Goal: Information Seeking & Learning: Learn about a topic

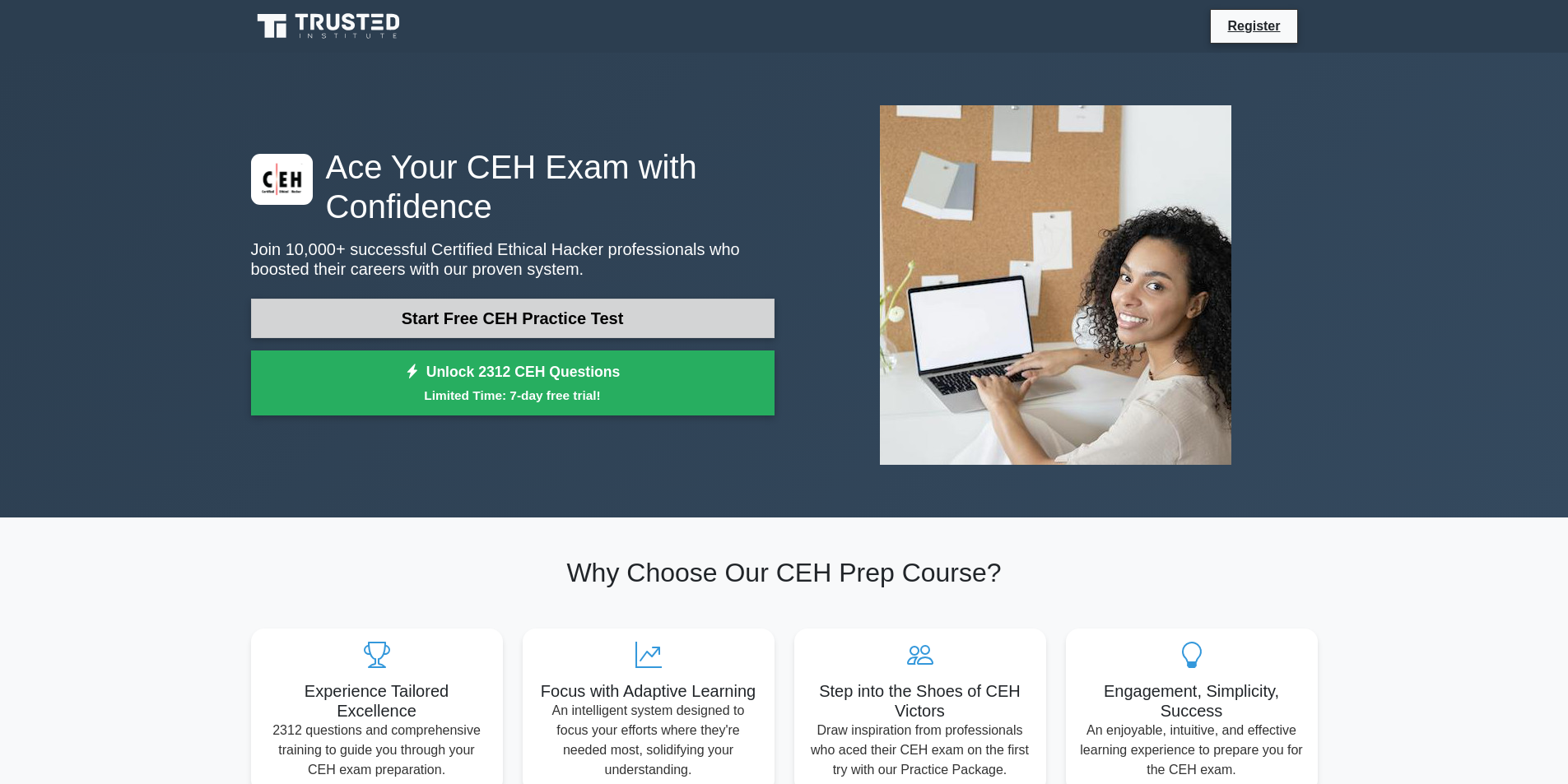
click at [498, 310] on link "Start Free CEH Practice Test" at bounding box center [512, 318] width 523 height 40
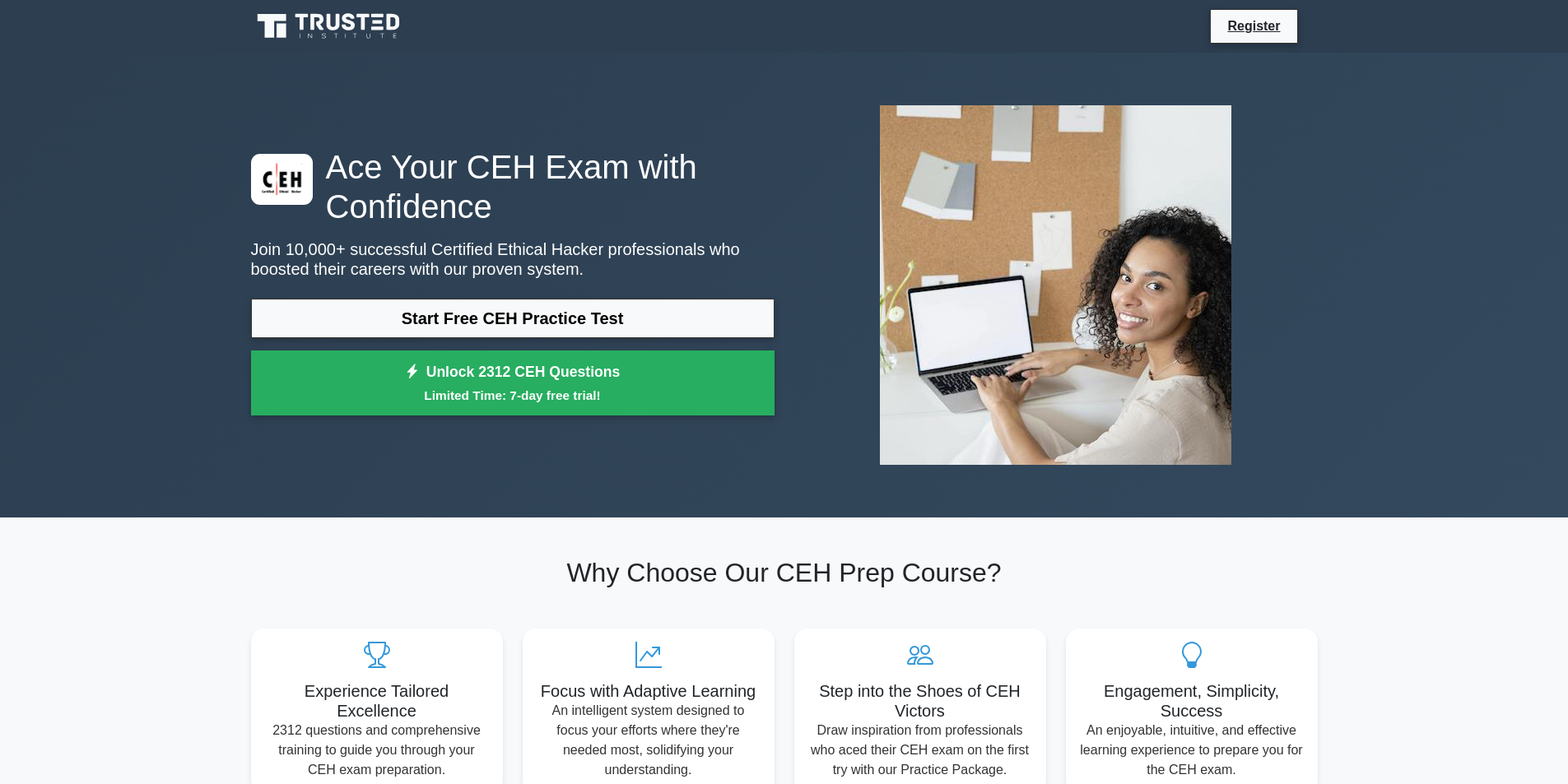
click at [297, 29] on icon at bounding box center [329, 26] width 158 height 31
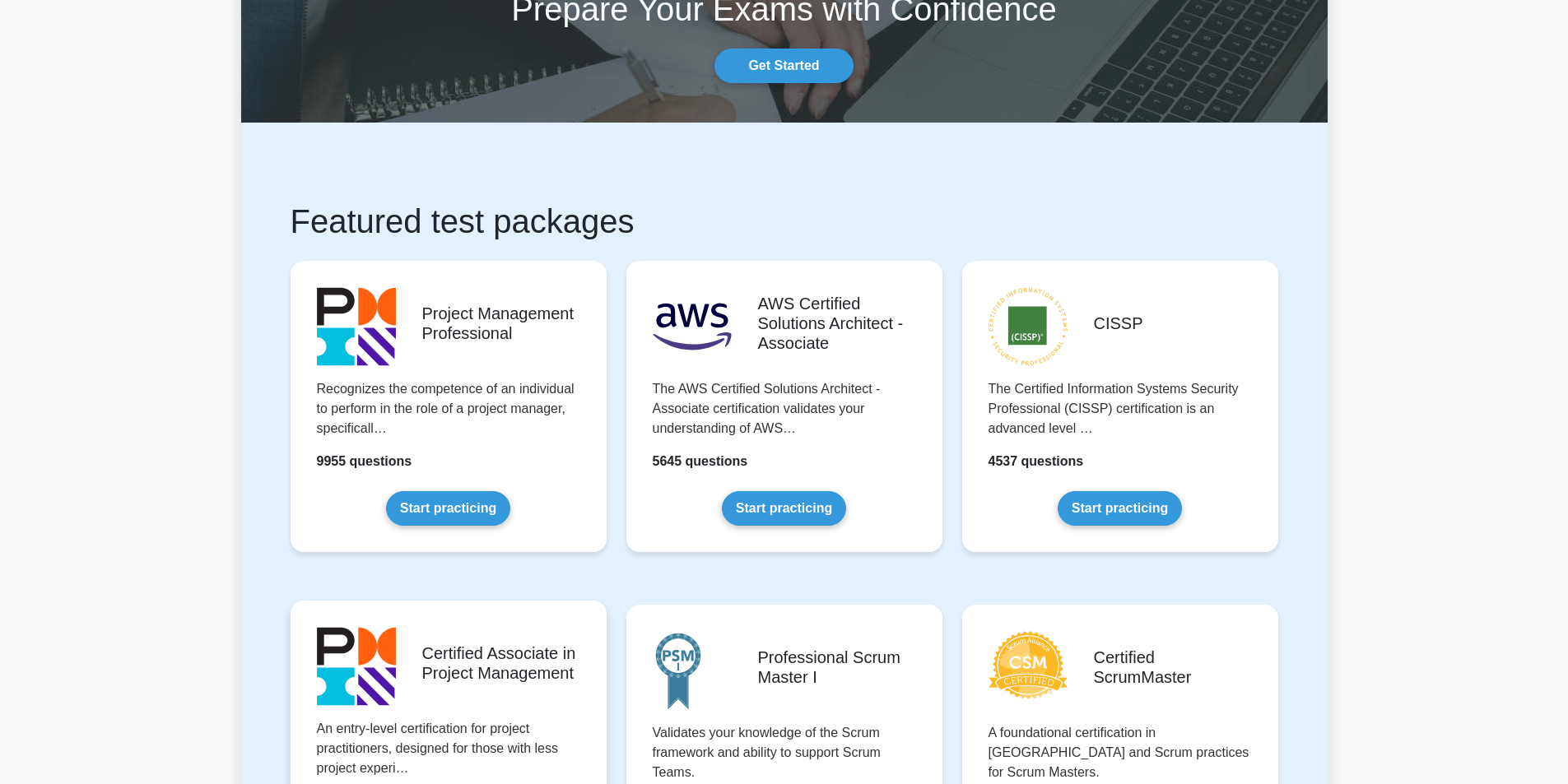
scroll to position [329, 0]
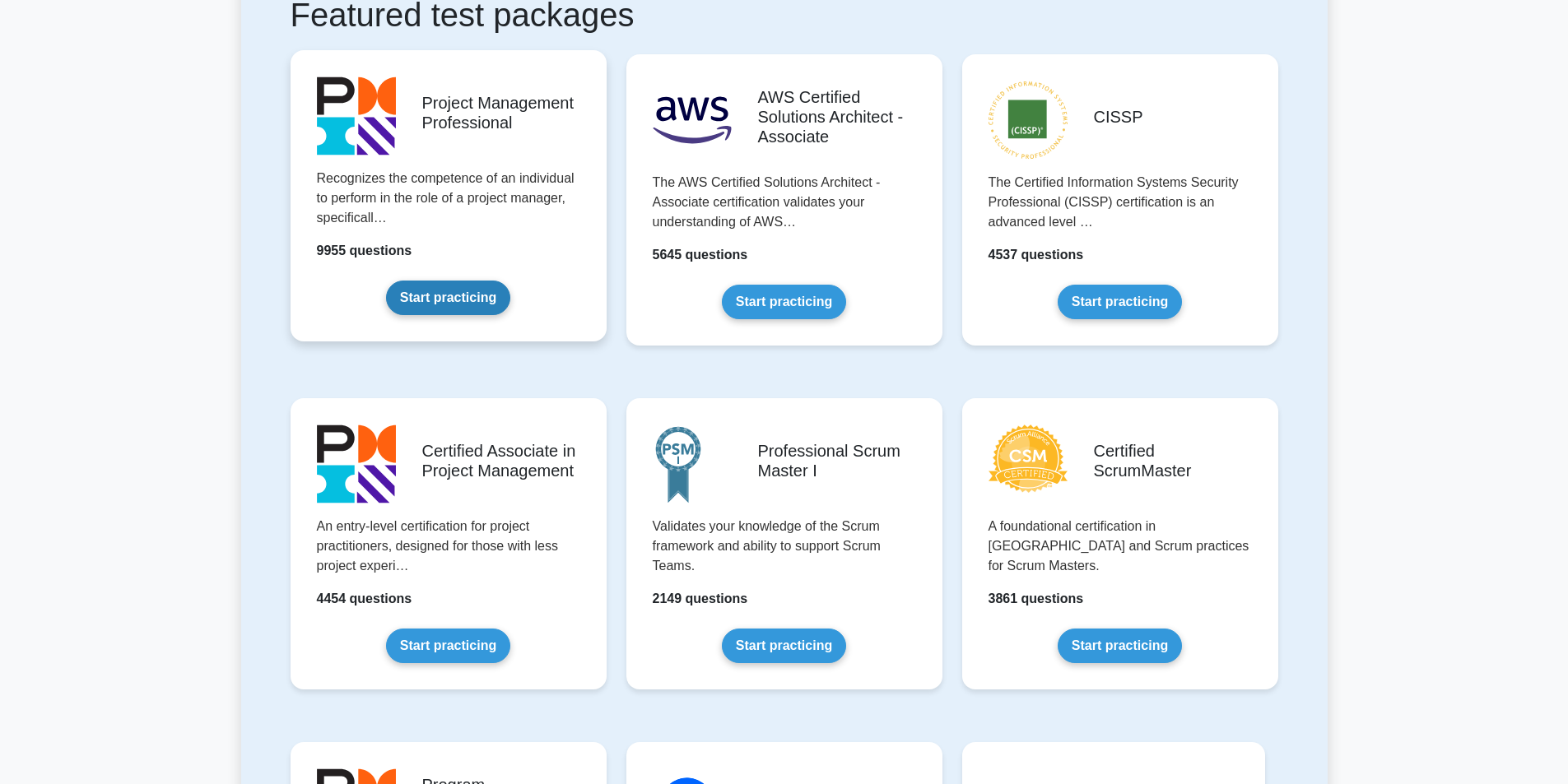
click at [452, 294] on link "Start practicing" at bounding box center [448, 297] width 124 height 35
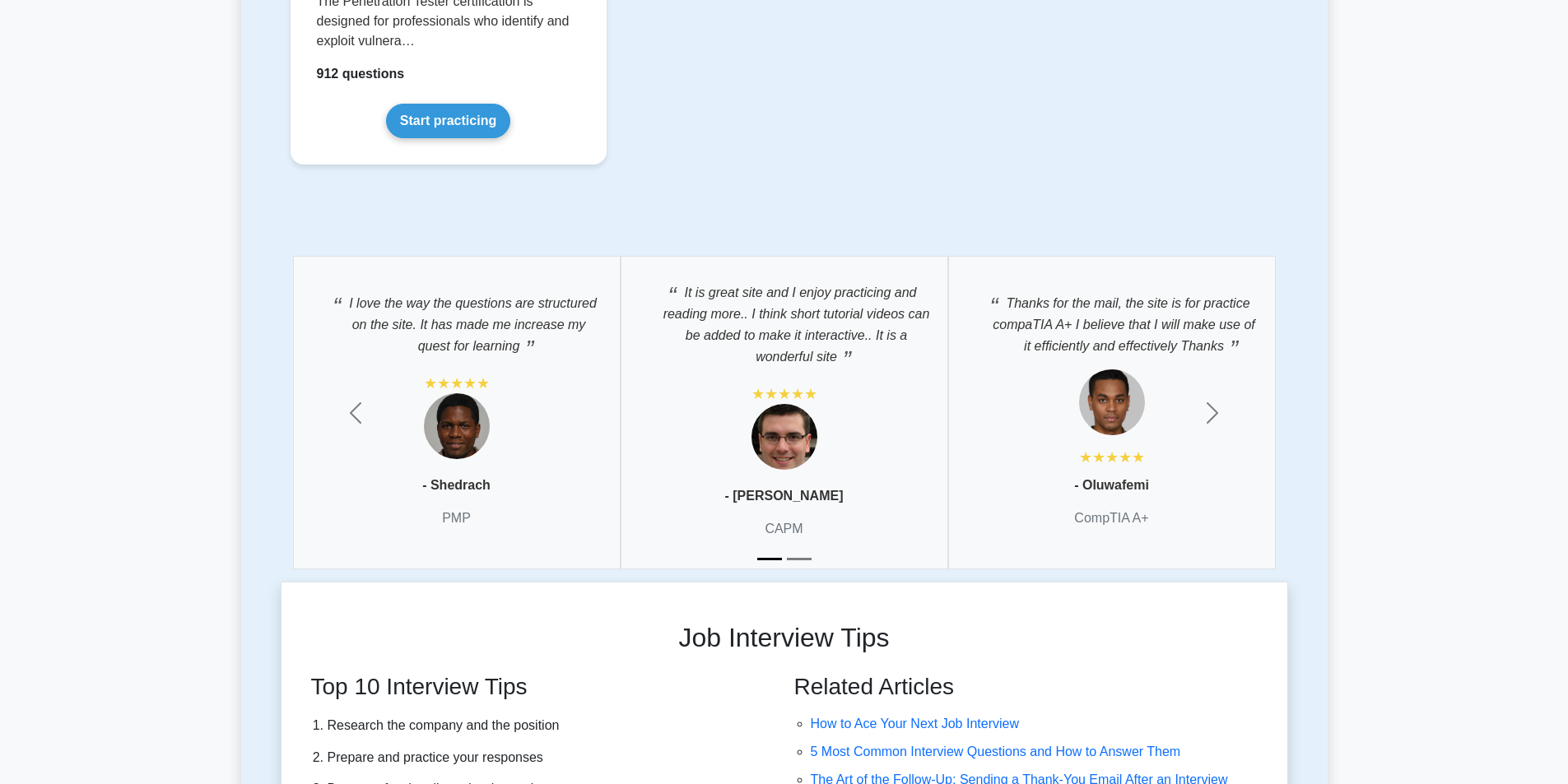
scroll to position [3374, 0]
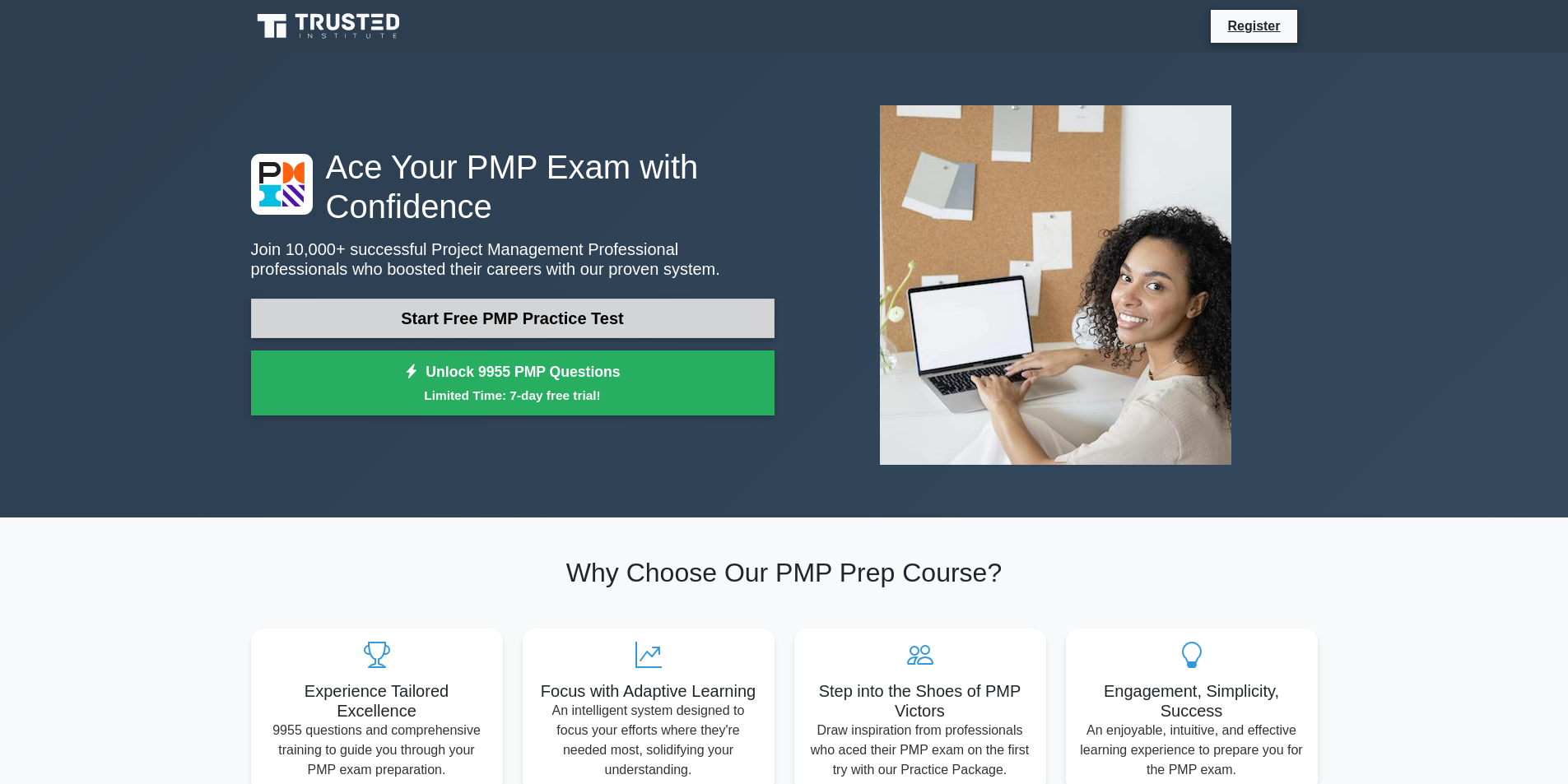
click at [512, 311] on link "Start Free PMP Practice Test" at bounding box center [512, 318] width 523 height 40
